Goal: Information Seeking & Learning: Learn about a topic

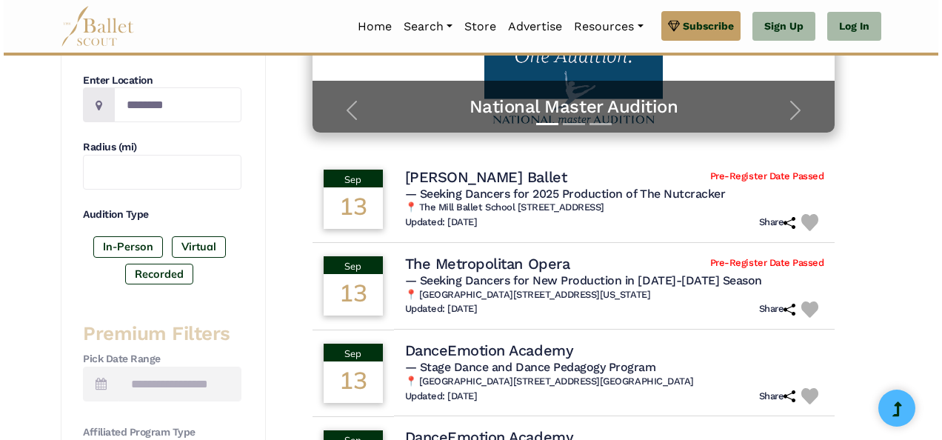
scroll to position [341, 0]
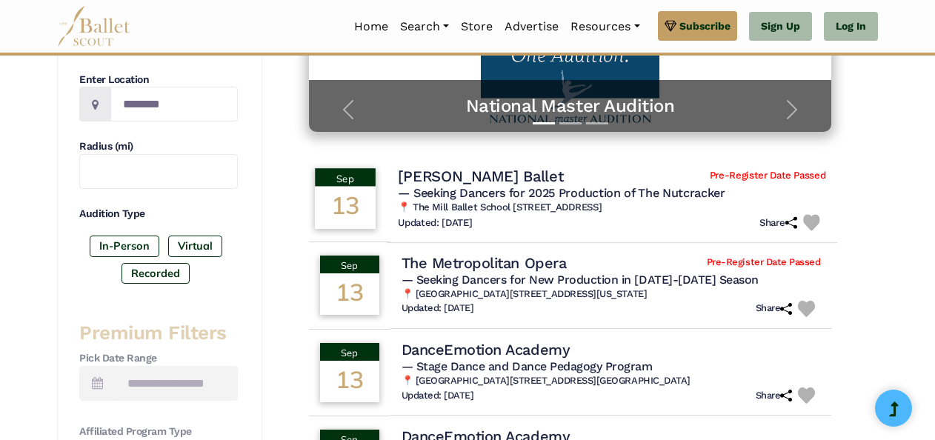
click at [467, 176] on h4 "[PERSON_NAME] Ballet" at bounding box center [480, 176] width 165 height 20
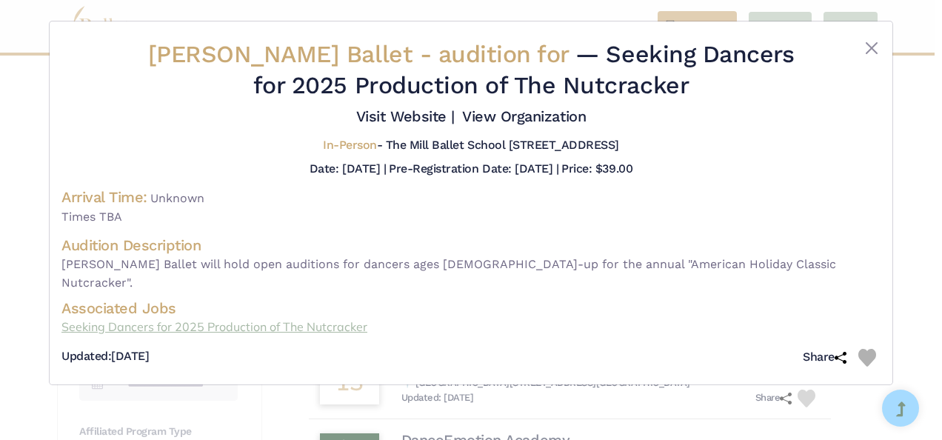
click at [254, 318] on link "Seeking Dancers for 2025 Production of The Nutcracker" at bounding box center [470, 327] width 819 height 19
click at [865, 50] on button "Close" at bounding box center [872, 48] width 18 height 18
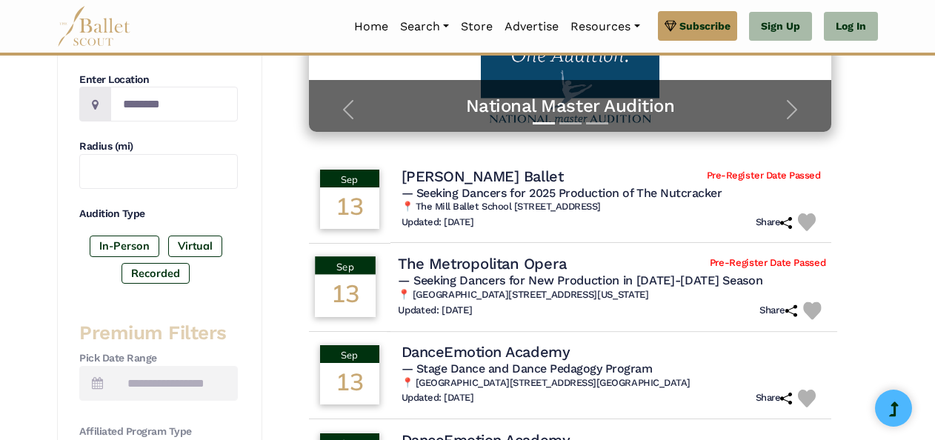
click at [498, 260] on h4 "The Metropolitan Opera" at bounding box center [482, 264] width 168 height 20
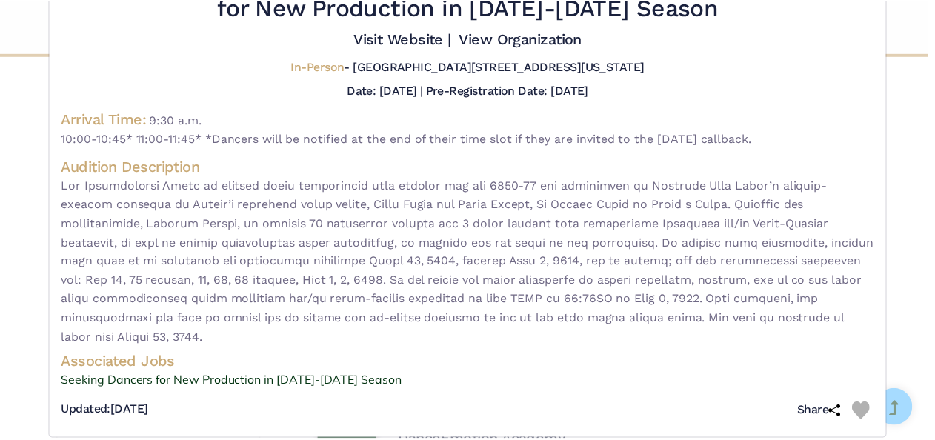
scroll to position [0, 0]
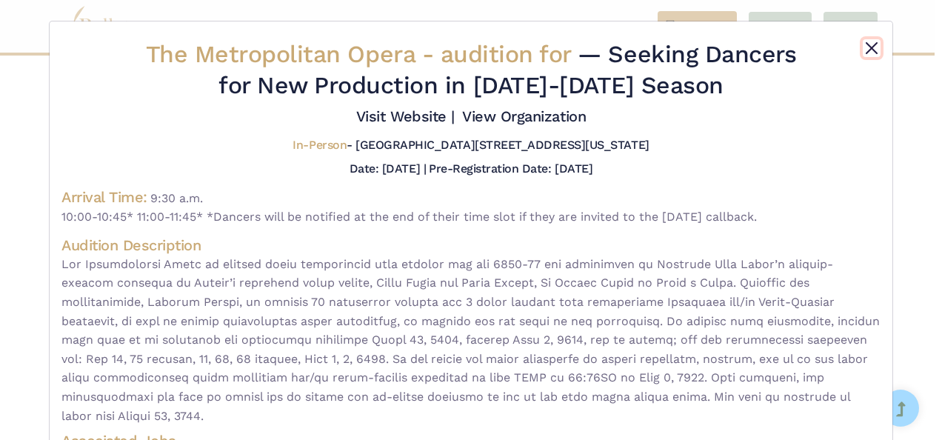
click at [869, 46] on button "Close" at bounding box center [872, 48] width 18 height 18
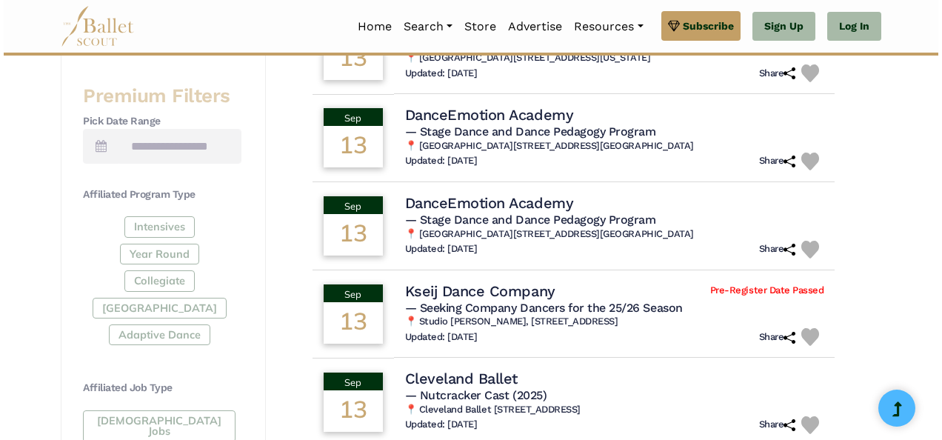
scroll to position [579, 0]
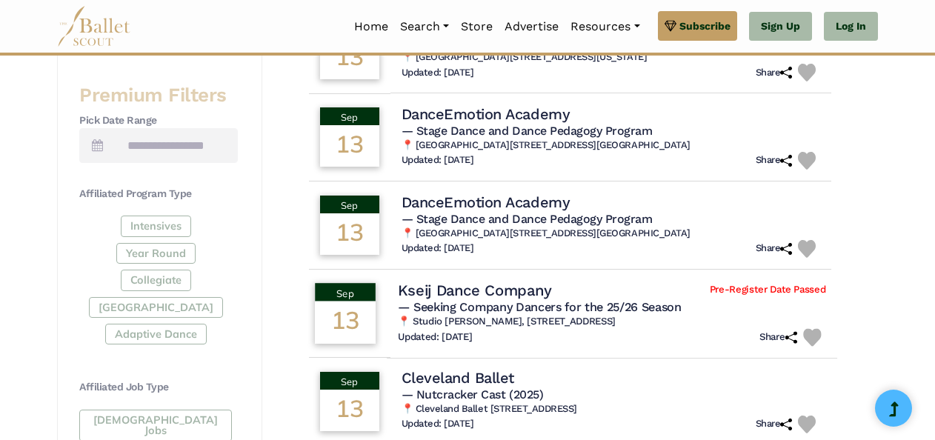
click at [511, 283] on h4 "Kseij Dance Company" at bounding box center [474, 290] width 153 height 20
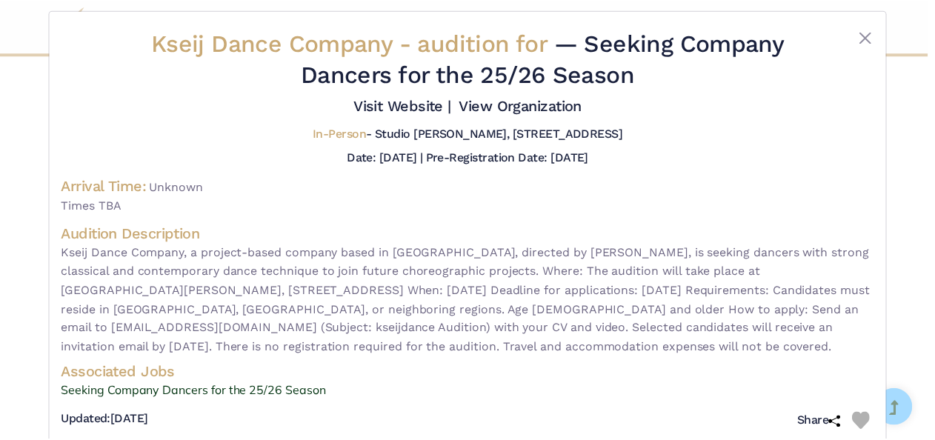
scroll to position [0, 0]
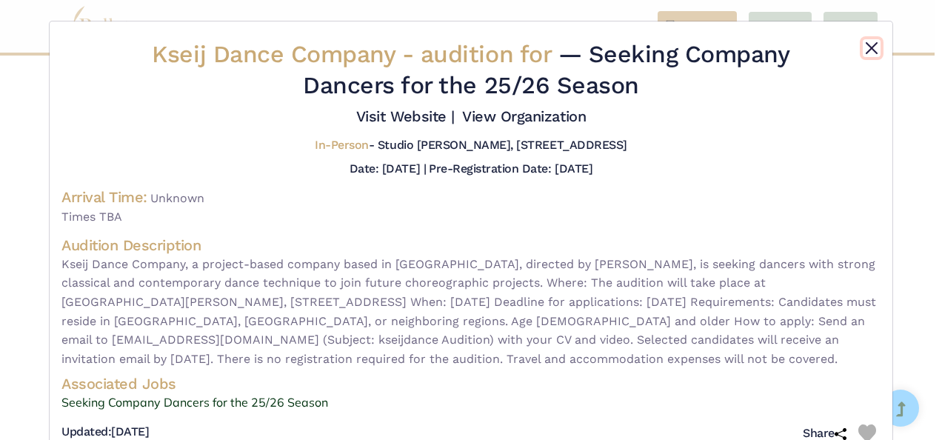
click at [868, 47] on button "Close" at bounding box center [872, 48] width 18 height 18
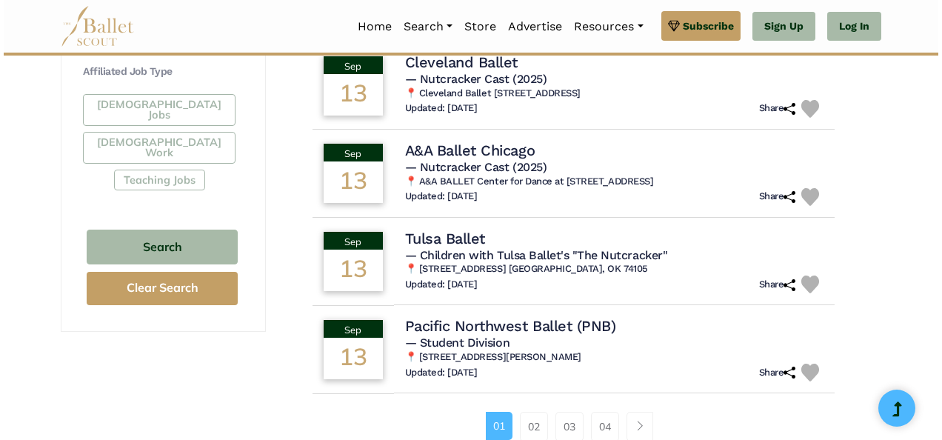
scroll to position [898, 0]
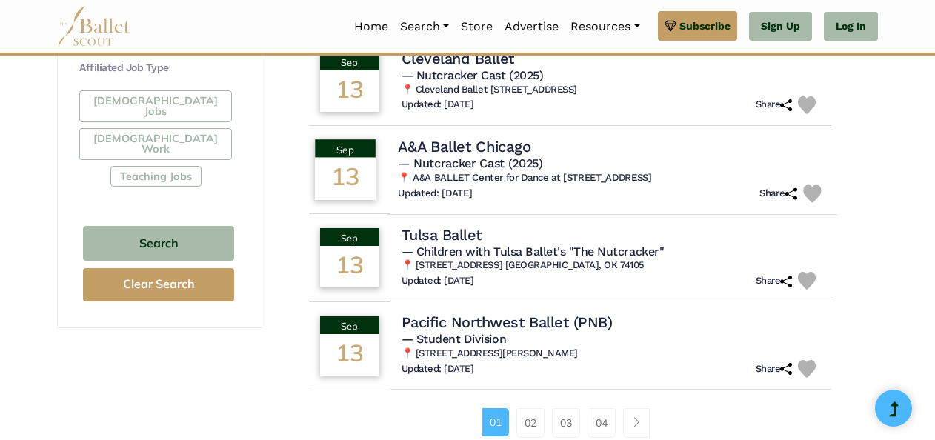
click at [502, 145] on h4 "A&A Ballet Chicago" at bounding box center [464, 146] width 133 height 20
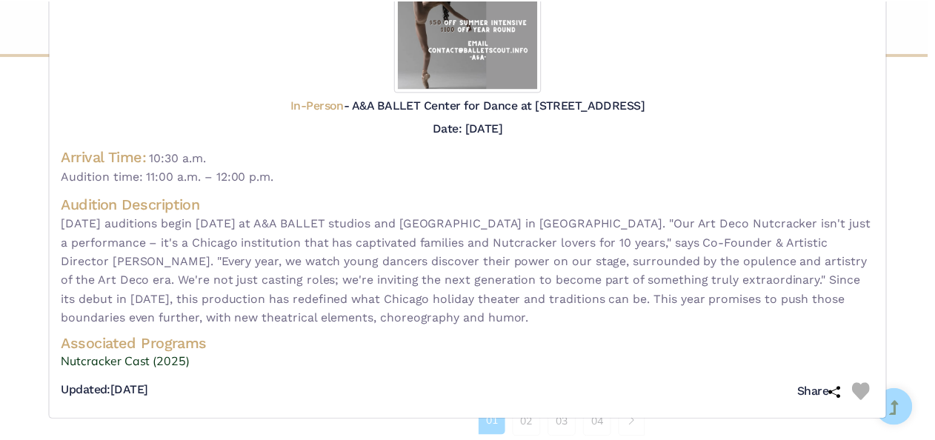
scroll to position [0, 0]
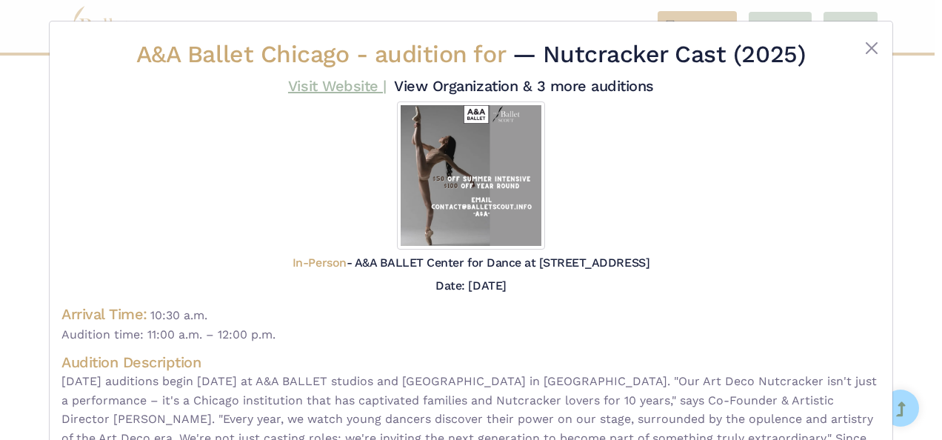
click at [329, 86] on link "Visit Website |" at bounding box center [337, 86] width 99 height 18
click at [870, 46] on button "Close" at bounding box center [872, 48] width 18 height 18
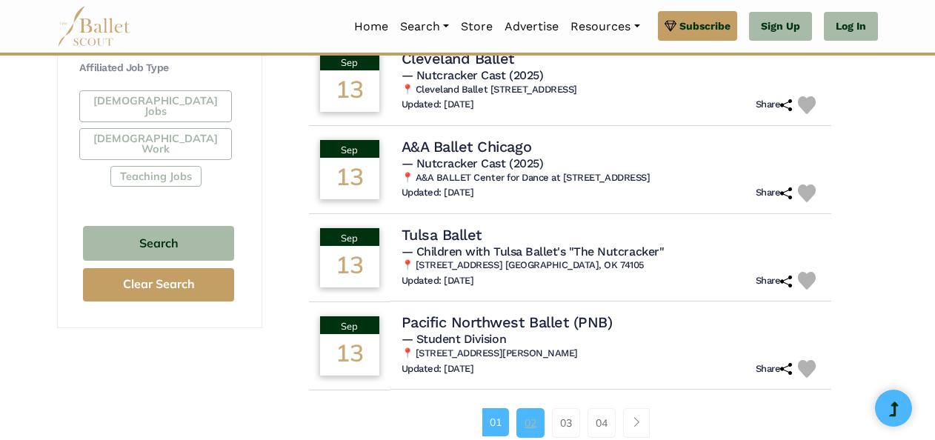
click at [530, 427] on link "02" at bounding box center [530, 423] width 28 height 30
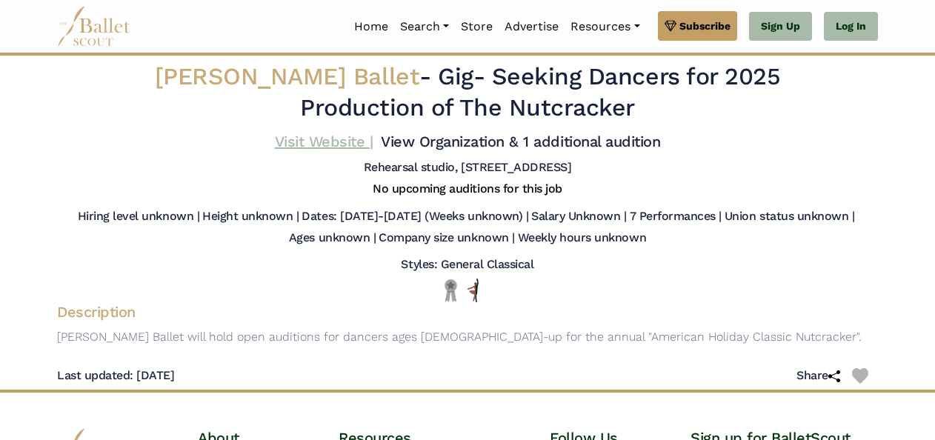
click at [344, 144] on link "Visit Website |" at bounding box center [324, 142] width 99 height 18
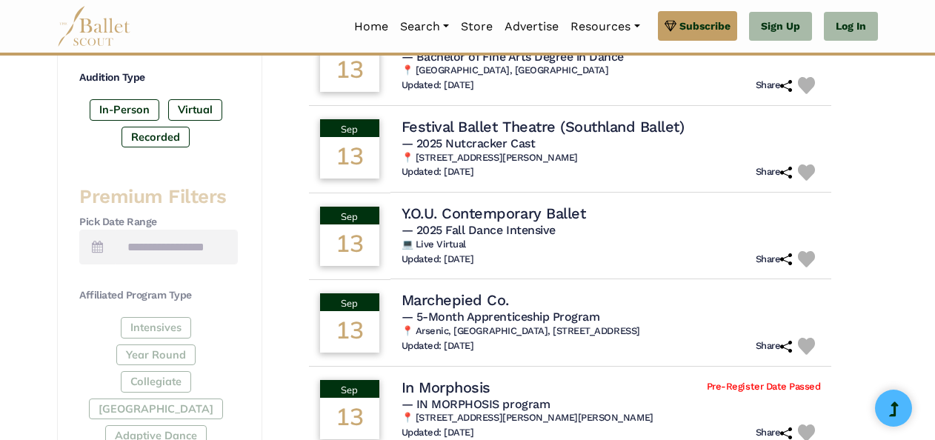
scroll to position [476, 0]
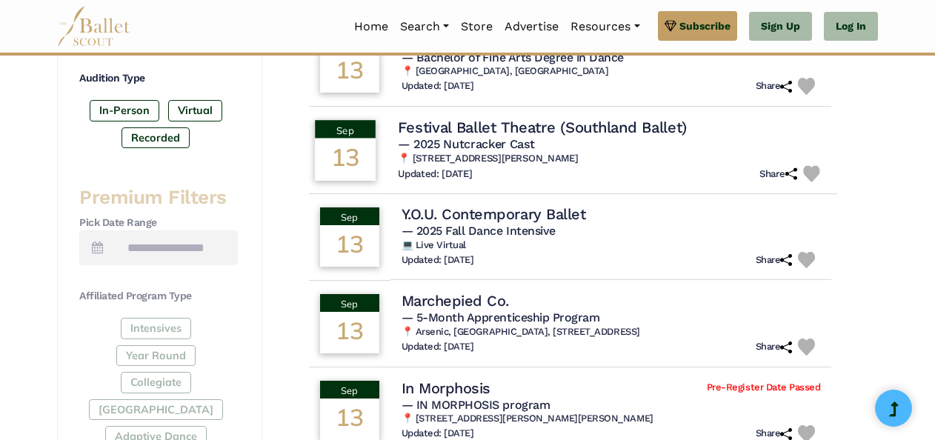
click at [612, 123] on h4 "Festival Ballet Theatre (Southland Ballet)" at bounding box center [542, 127] width 288 height 20
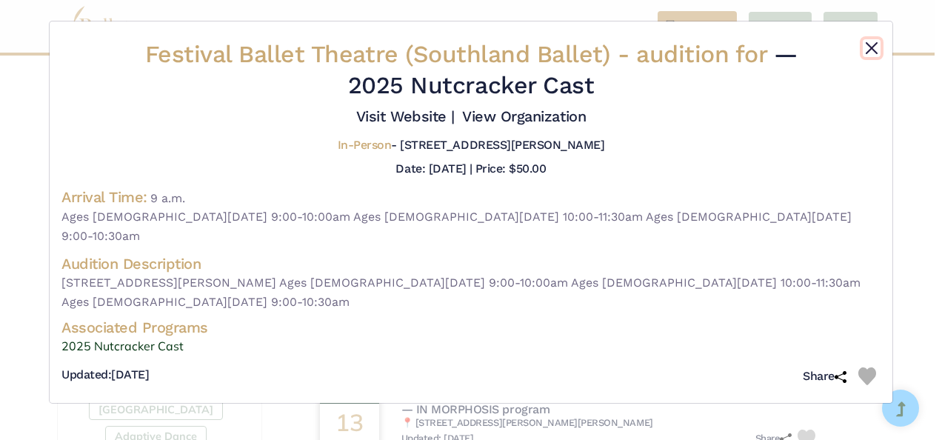
click at [871, 48] on button "Close" at bounding box center [872, 48] width 18 height 18
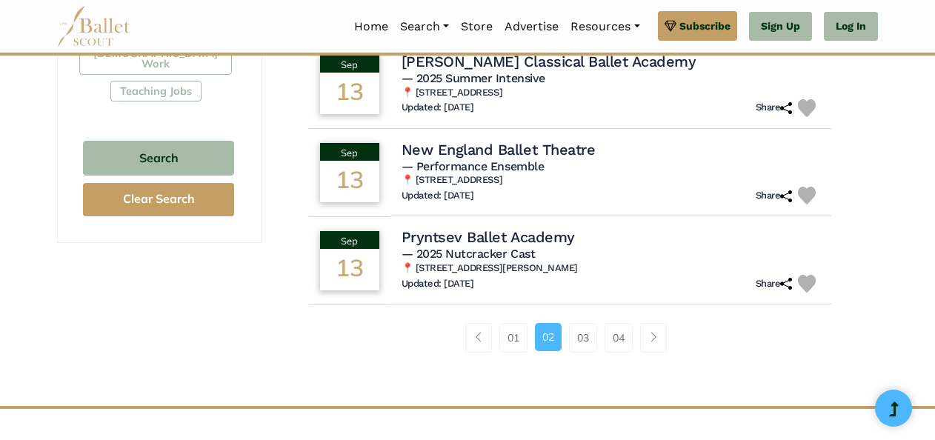
scroll to position [985, 0]
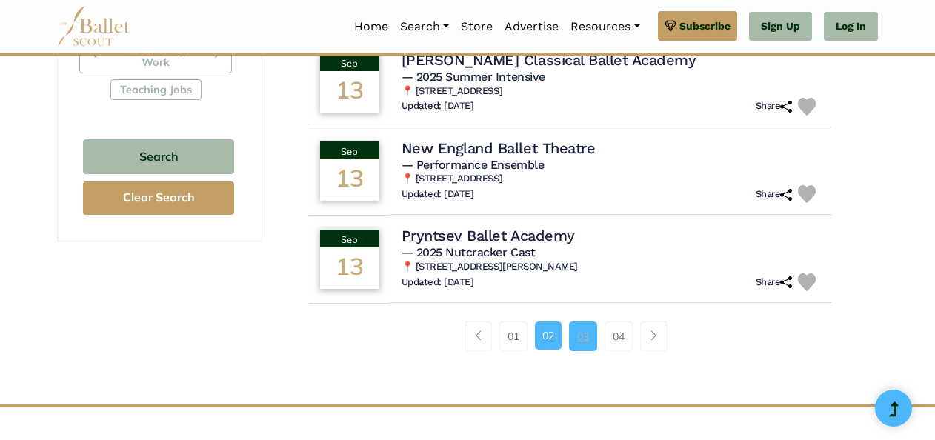
click at [584, 333] on link "03" at bounding box center [583, 337] width 28 height 30
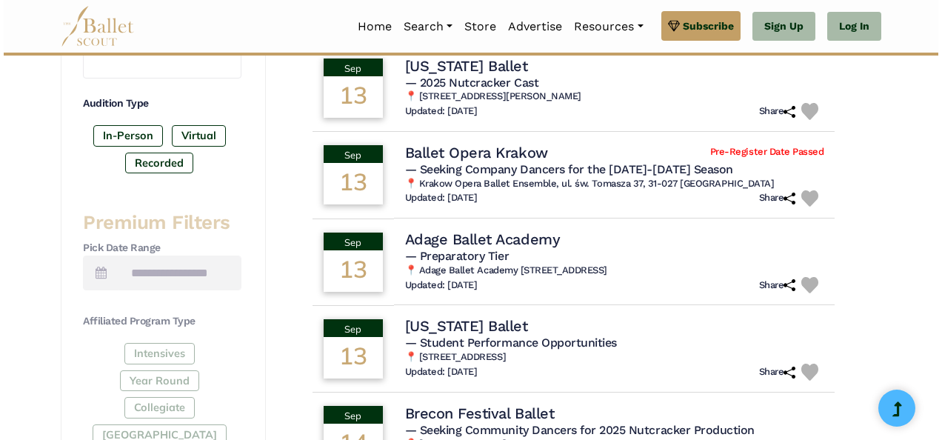
scroll to position [452, 0]
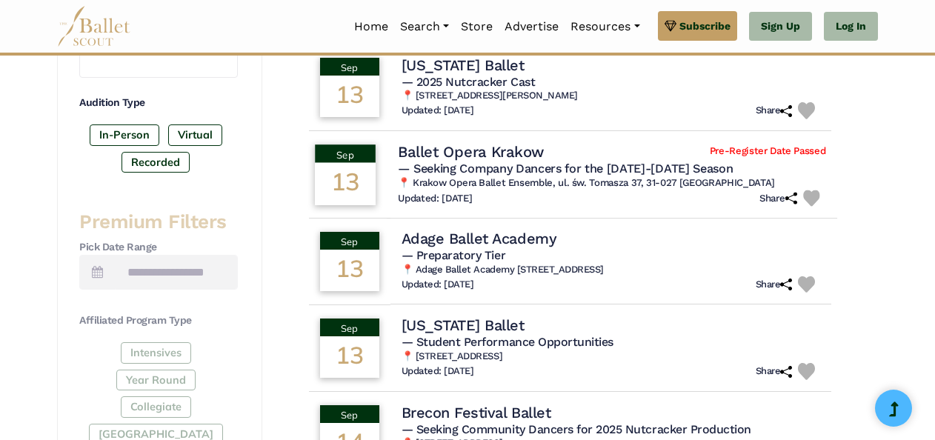
click at [508, 151] on h4 "Ballet Opera Krakow" at bounding box center [471, 151] width 146 height 20
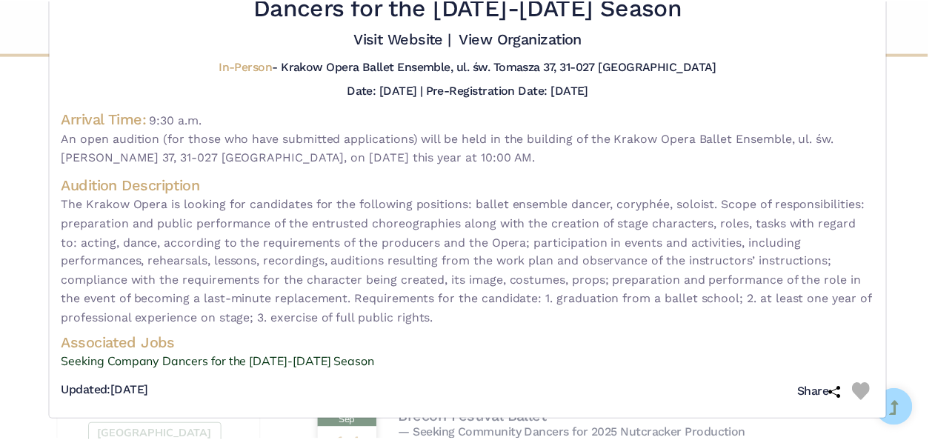
scroll to position [0, 0]
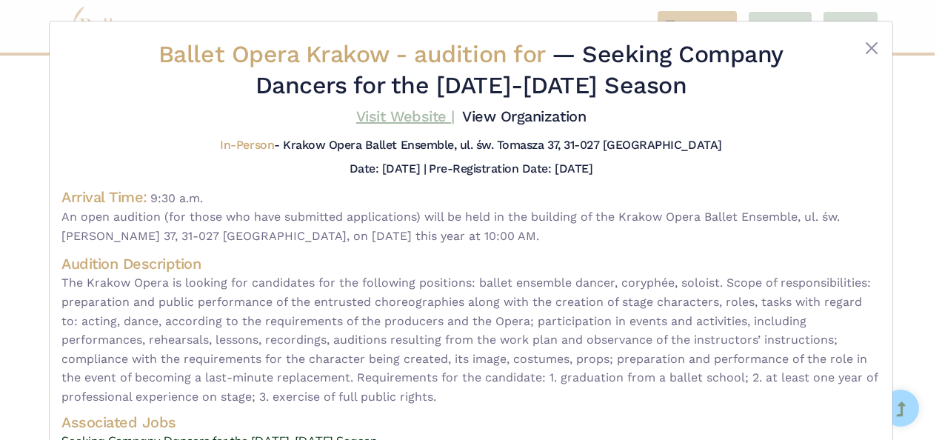
click at [394, 117] on link "Visit Website |" at bounding box center [405, 116] width 99 height 18
click at [867, 47] on button "Close" at bounding box center [872, 48] width 18 height 18
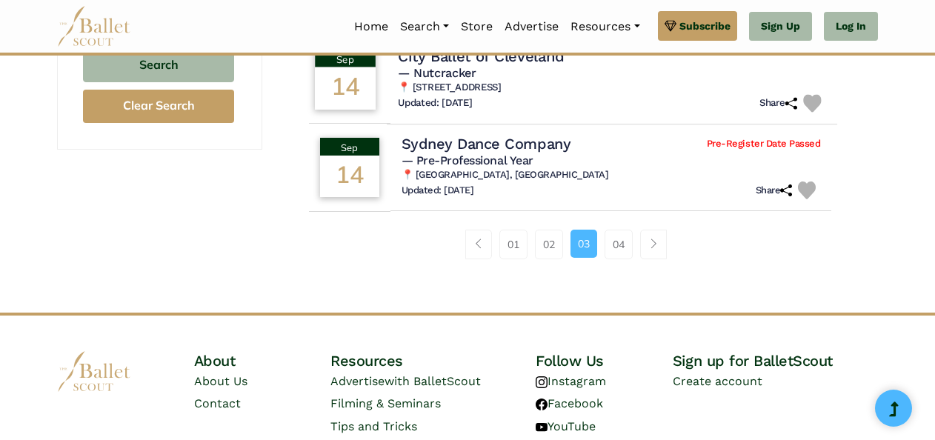
scroll to position [1081, 0]
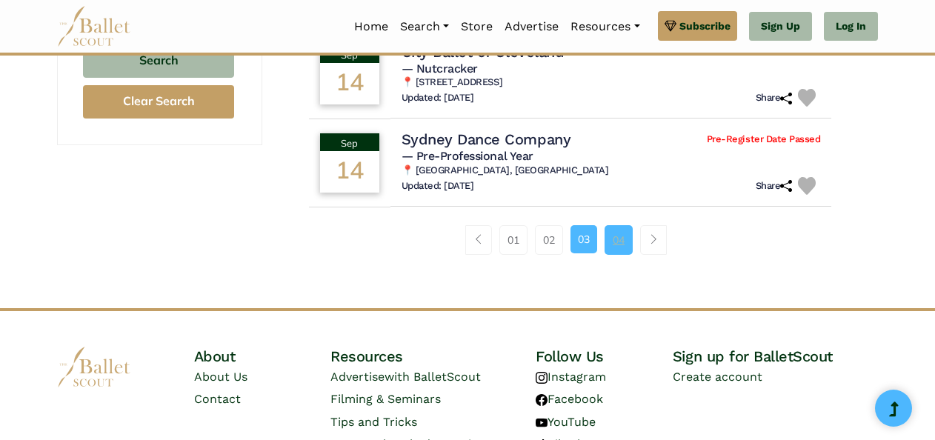
click at [618, 239] on link "04" at bounding box center [618, 240] width 28 height 30
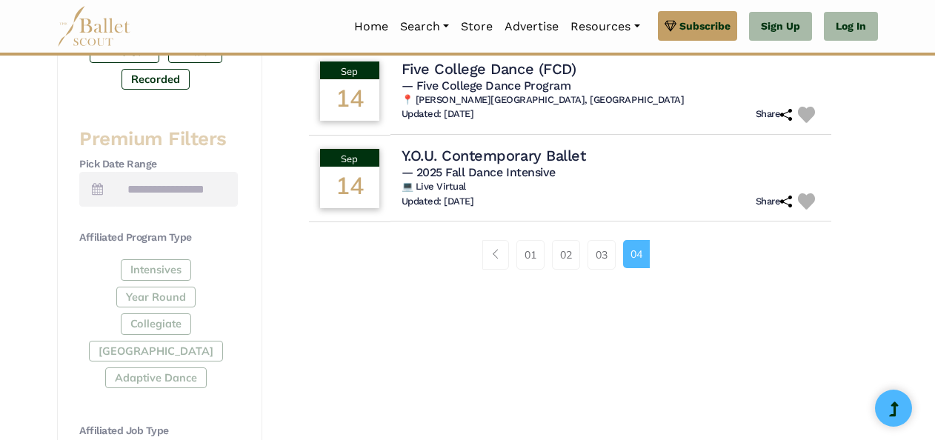
scroll to position [537, 0]
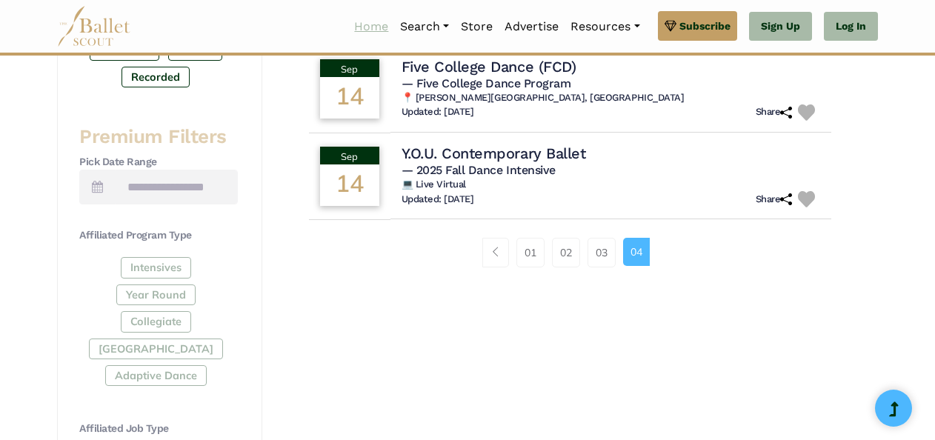
click at [362, 33] on link "Home" at bounding box center [371, 26] width 46 height 31
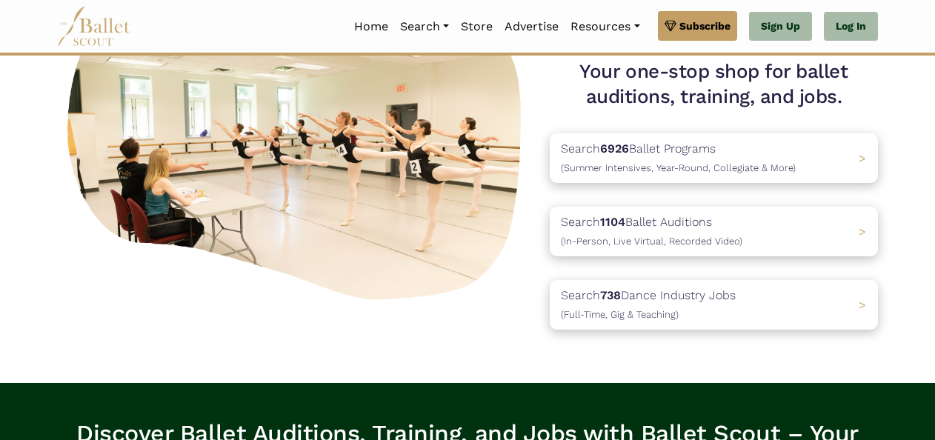
scroll to position [161, 0]
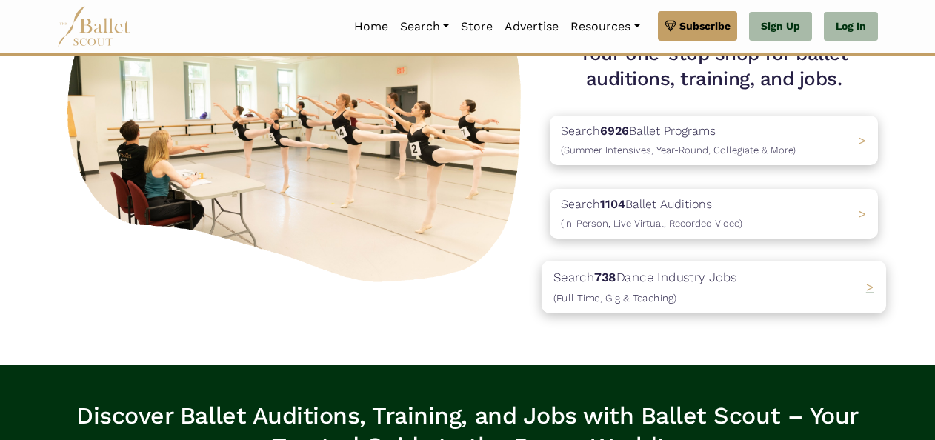
click at [714, 279] on p "Search 738 Dance Industry Jobs (Full-Time, Gig & Teaching)" at bounding box center [645, 287] width 184 height 40
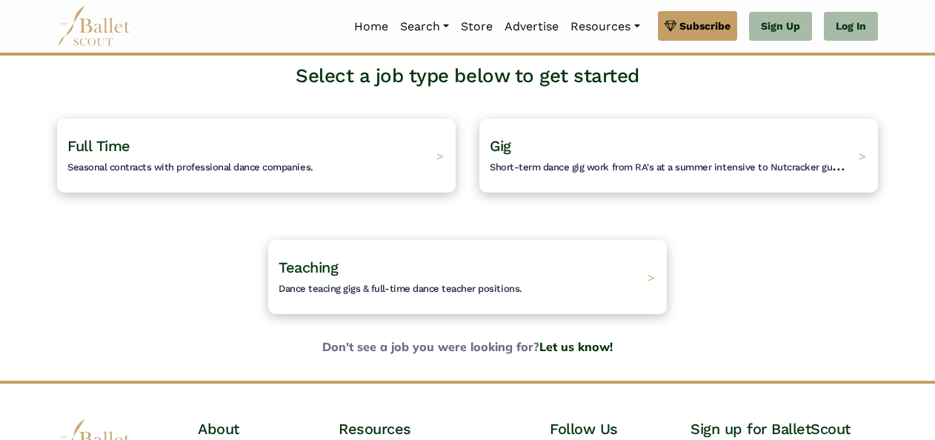
scroll to position [99, 0]
click at [593, 169] on span "Short-term dance gig work from RA's at a summer intensive to Nutcracker guestin…" at bounding box center [678, 165] width 396 height 19
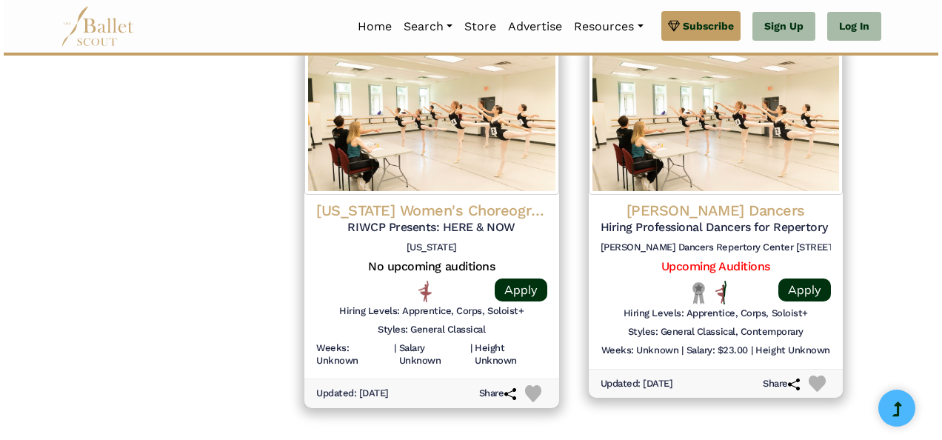
scroll to position [1963, 0]
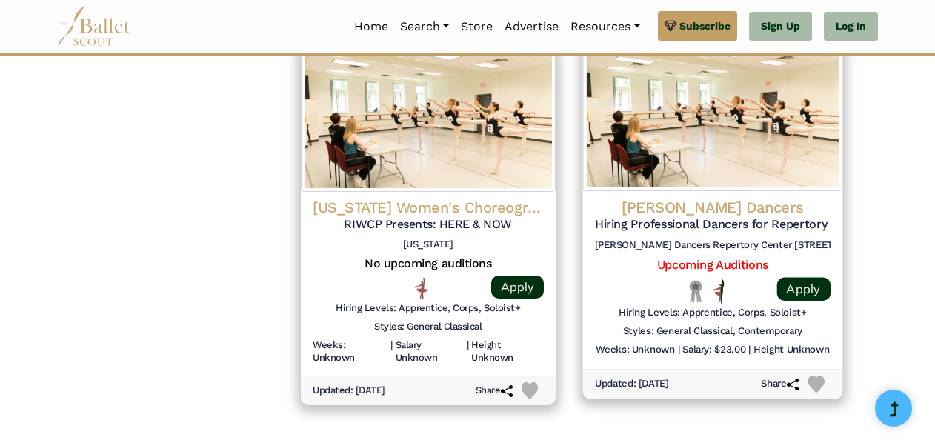
click at [782, 222] on h5 "Hiring Professional Dancers for Repertory Company (Summer 2025)" at bounding box center [712, 225] width 236 height 16
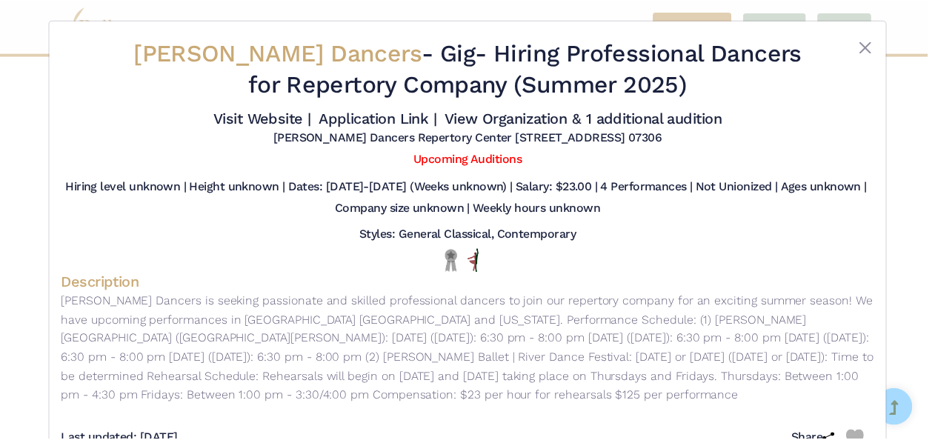
scroll to position [0, 0]
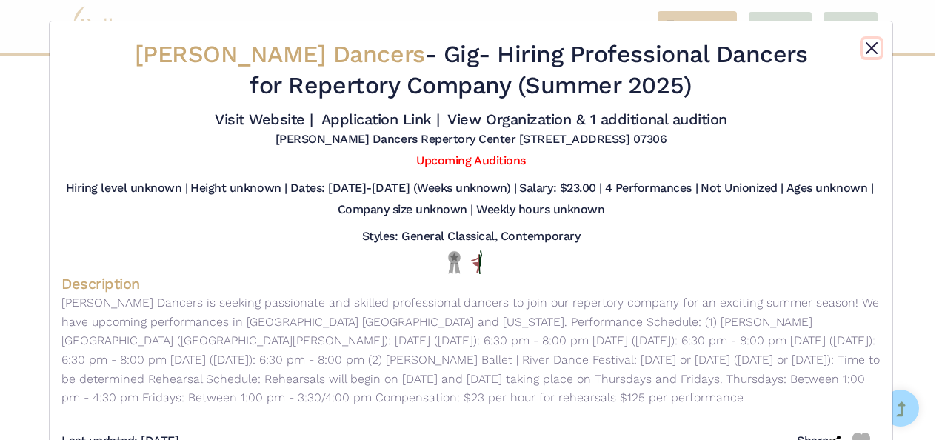
click at [865, 46] on button "Close" at bounding box center [872, 48] width 18 height 18
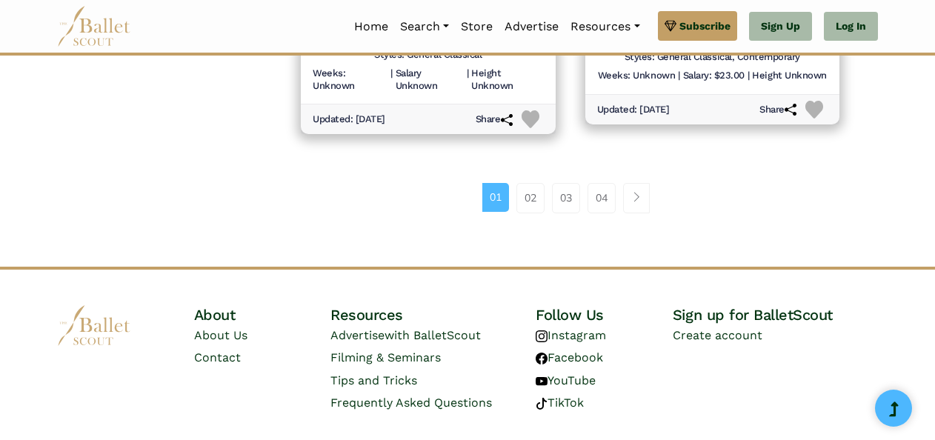
scroll to position [2240, 0]
click at [534, 201] on link "02" at bounding box center [530, 197] width 28 height 30
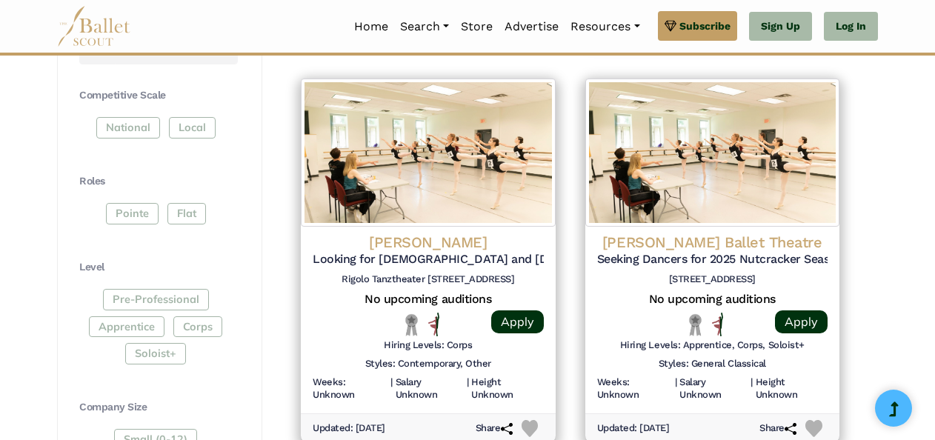
scroll to position [690, 0]
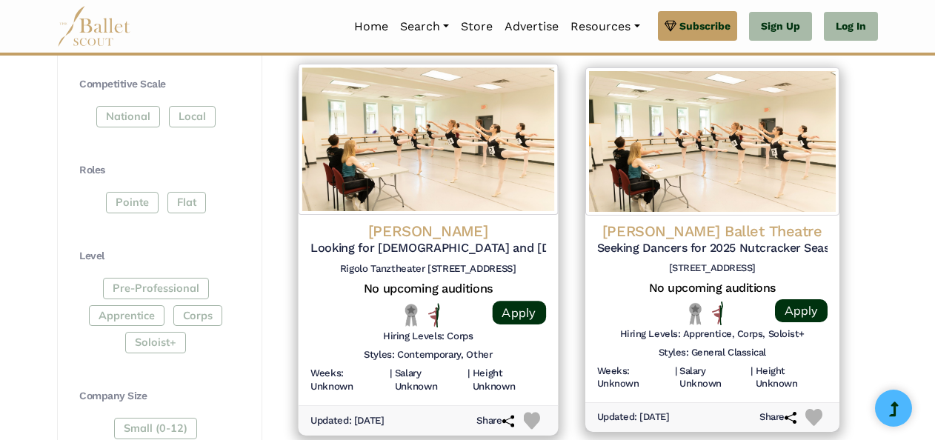
click at [474, 243] on h5 "Looking for Male and Female Contemporary Dancers (Sept. 2025 Tour)" at bounding box center [428, 249] width 236 height 16
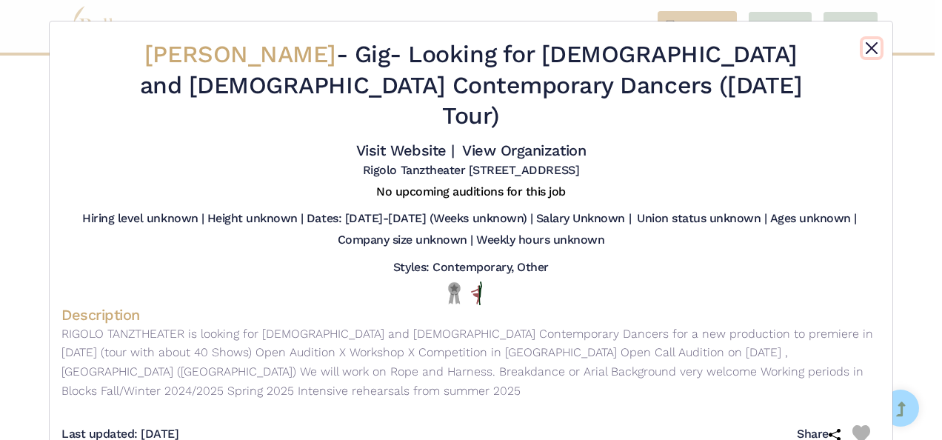
click at [864, 49] on button "Close" at bounding box center [872, 48] width 18 height 18
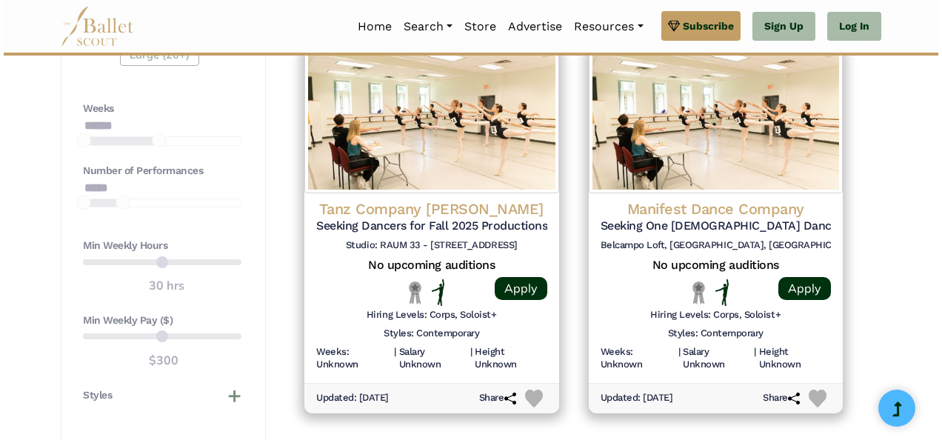
scroll to position [1119, 0]
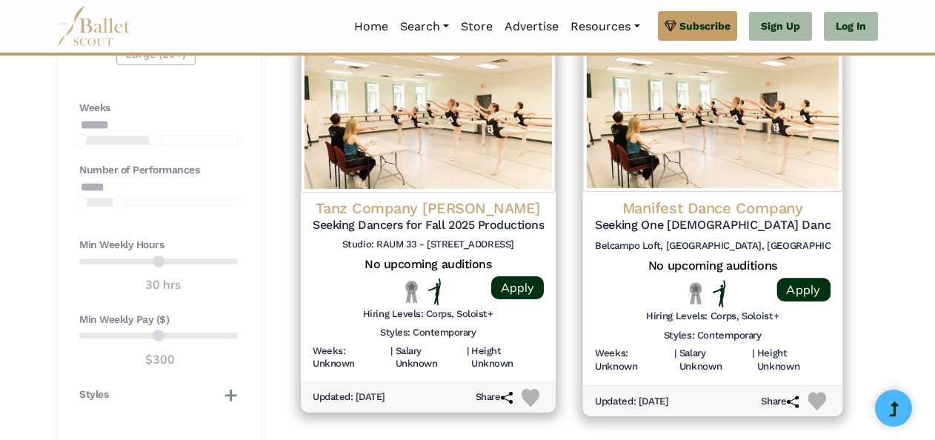
click at [727, 210] on h4 "Manifest Dance Company" at bounding box center [712, 208] width 236 height 20
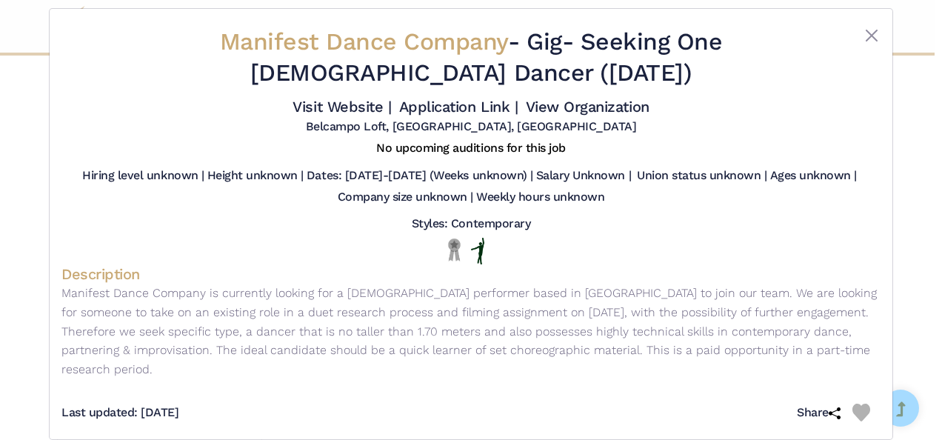
scroll to position [13, 0]
click at [867, 41] on button "Close" at bounding box center [872, 35] width 18 height 18
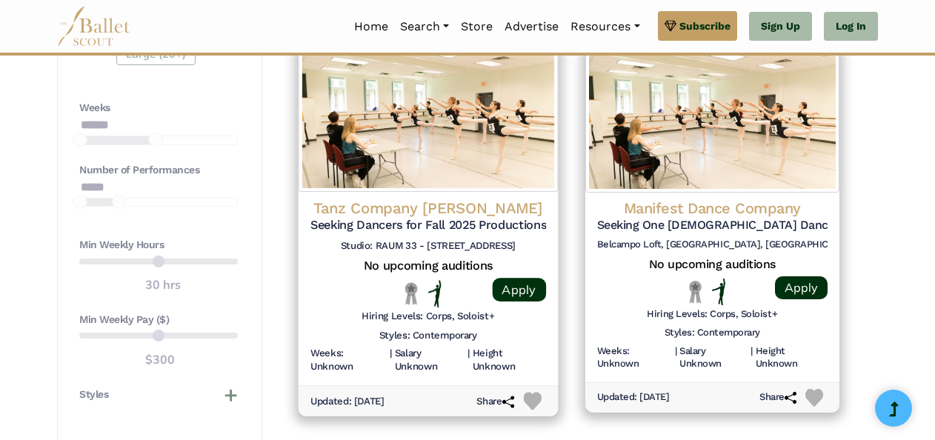
click at [418, 211] on h4 "Tanz Company Gervasi" at bounding box center [428, 208] width 236 height 20
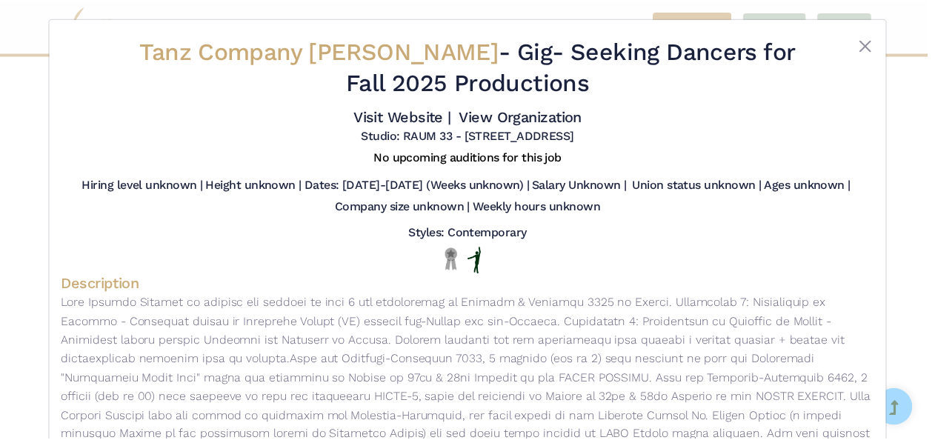
scroll to position [0, 0]
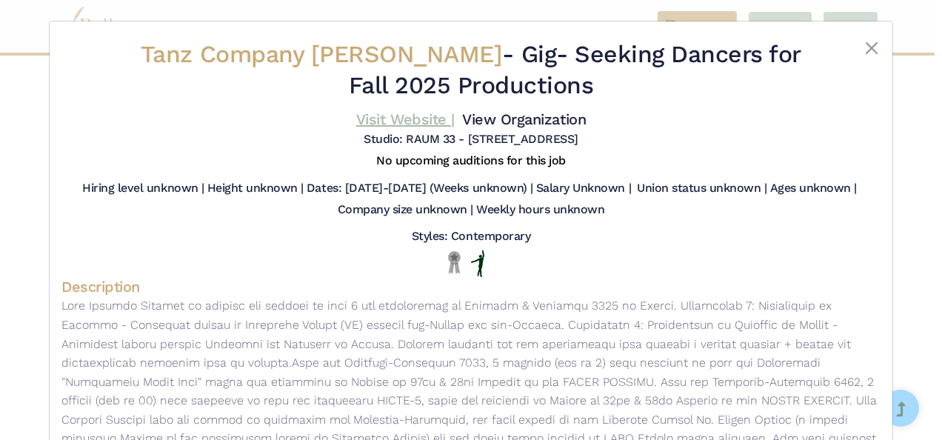
click at [404, 116] on link "Visit Website |" at bounding box center [405, 119] width 99 height 18
click at [868, 47] on button "Close" at bounding box center [872, 48] width 18 height 18
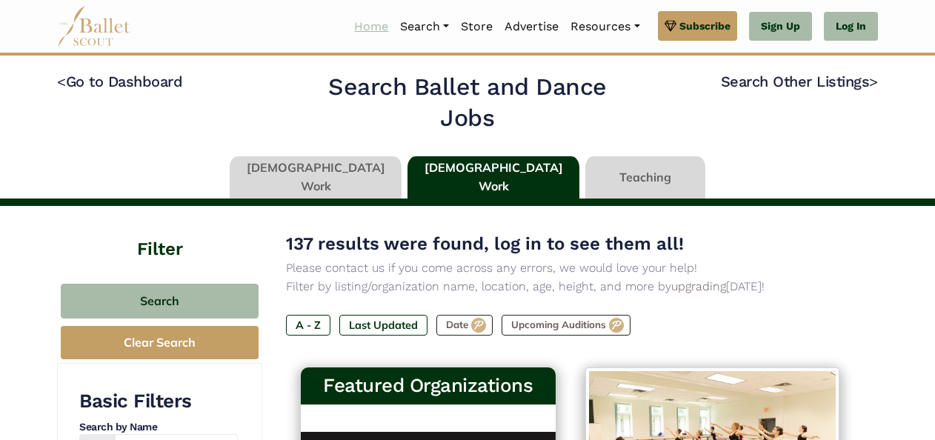
click at [359, 27] on link "Home" at bounding box center [371, 26] width 46 height 31
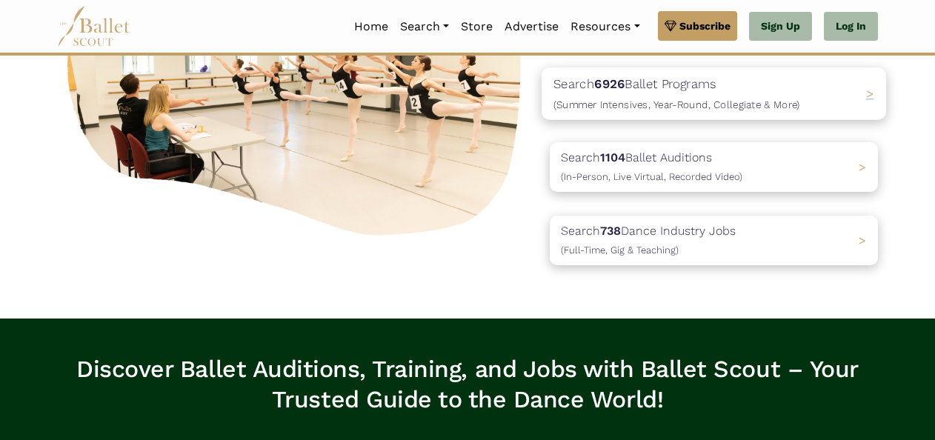
scroll to position [206, 0]
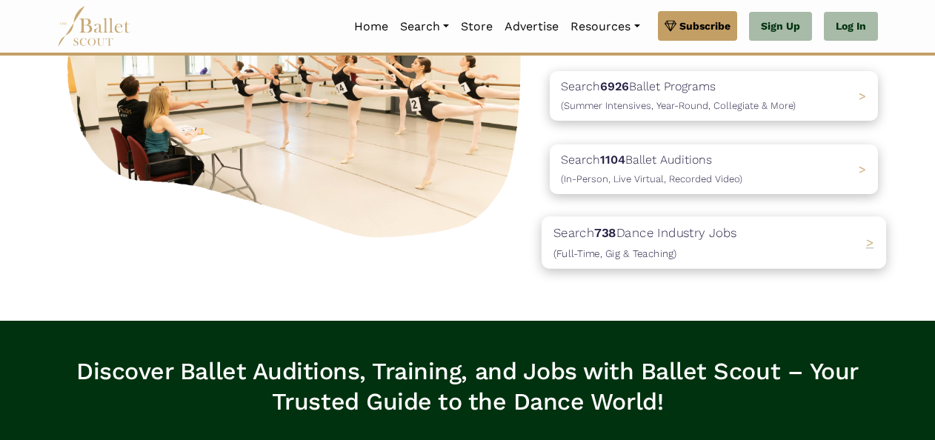
click at [689, 242] on p "Search 738 Dance Industry Jobs ([DEMOGRAPHIC_DATA], [DEMOGRAPHIC_DATA] & Teachi…" at bounding box center [645, 242] width 184 height 40
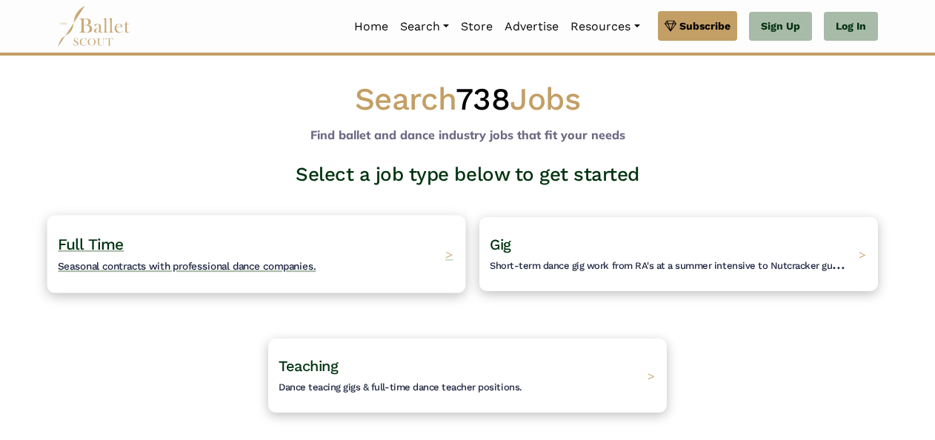
click at [376, 261] on div "Full Time Seasonal contracts with professional dance companies. >" at bounding box center [256, 254] width 419 height 78
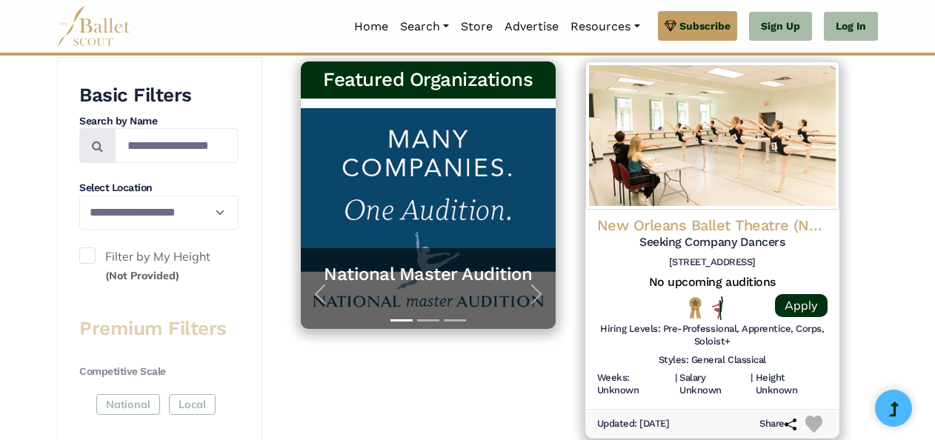
scroll to position [305, 0]
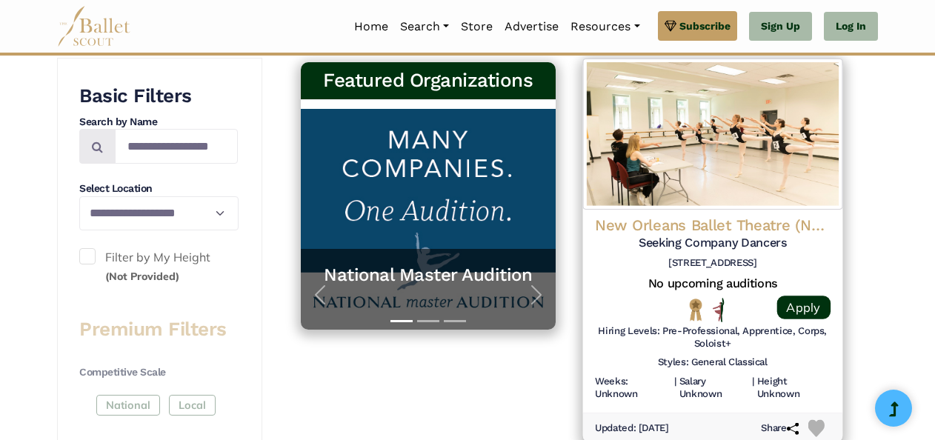
click at [735, 225] on h4 "New Orleans Ballet Theatre (NOBT)" at bounding box center [712, 226] width 236 height 20
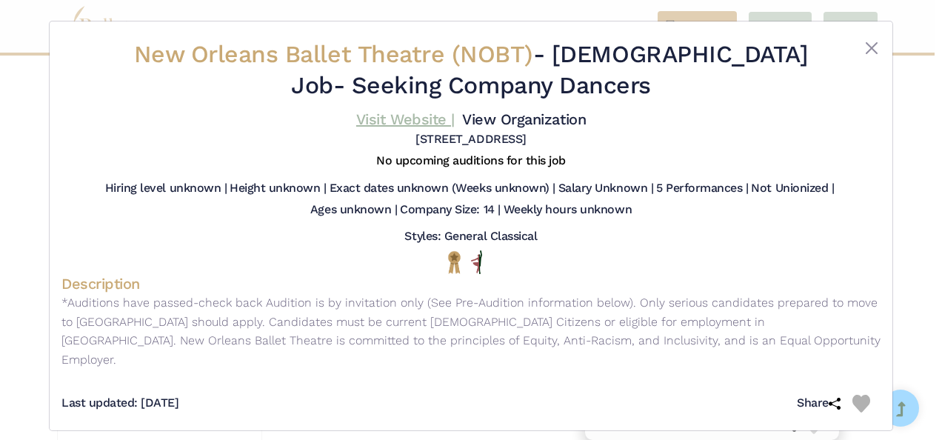
click at [393, 119] on link "Visit Website |" at bounding box center [405, 119] width 99 height 18
click at [871, 50] on button "Close" at bounding box center [872, 48] width 18 height 18
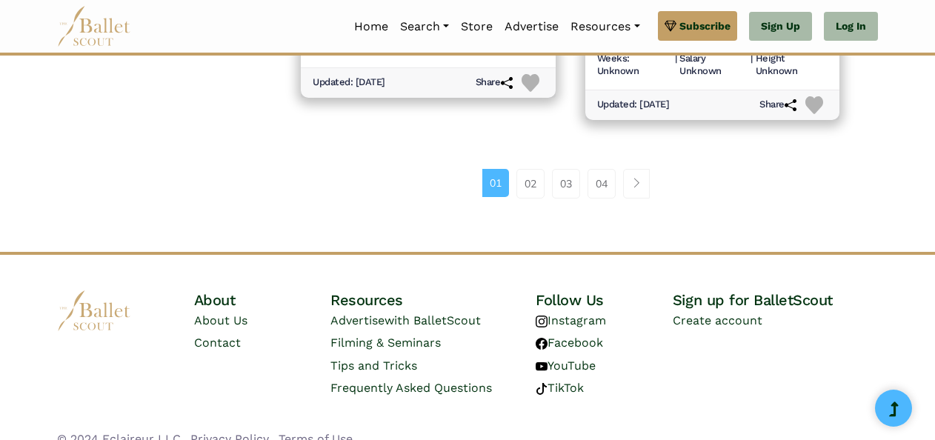
scroll to position [2302, 0]
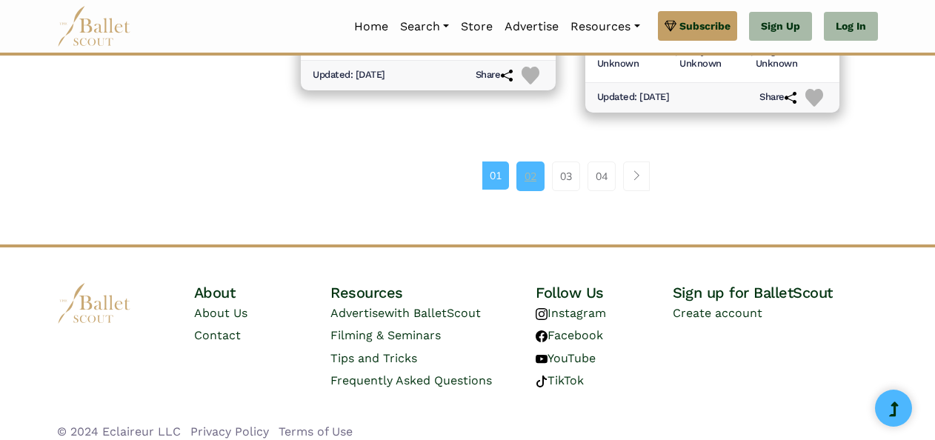
click at [533, 167] on link "02" at bounding box center [530, 176] width 28 height 30
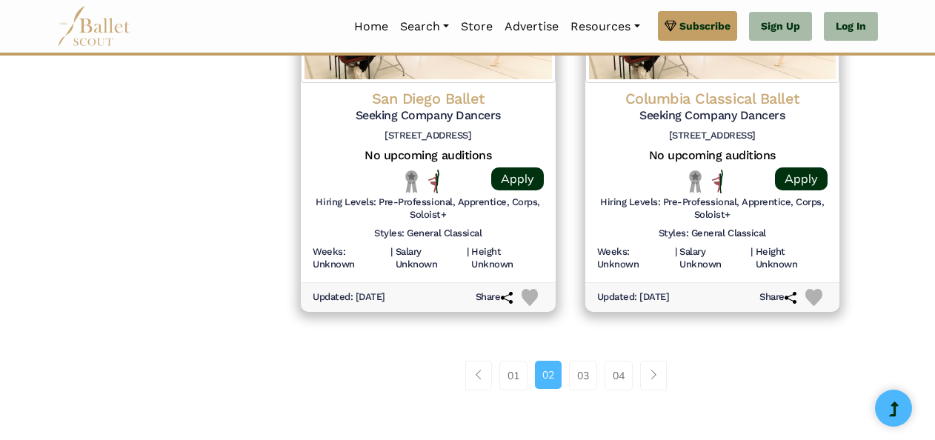
scroll to position [2095, 0]
